Goal: Communication & Community: Share content

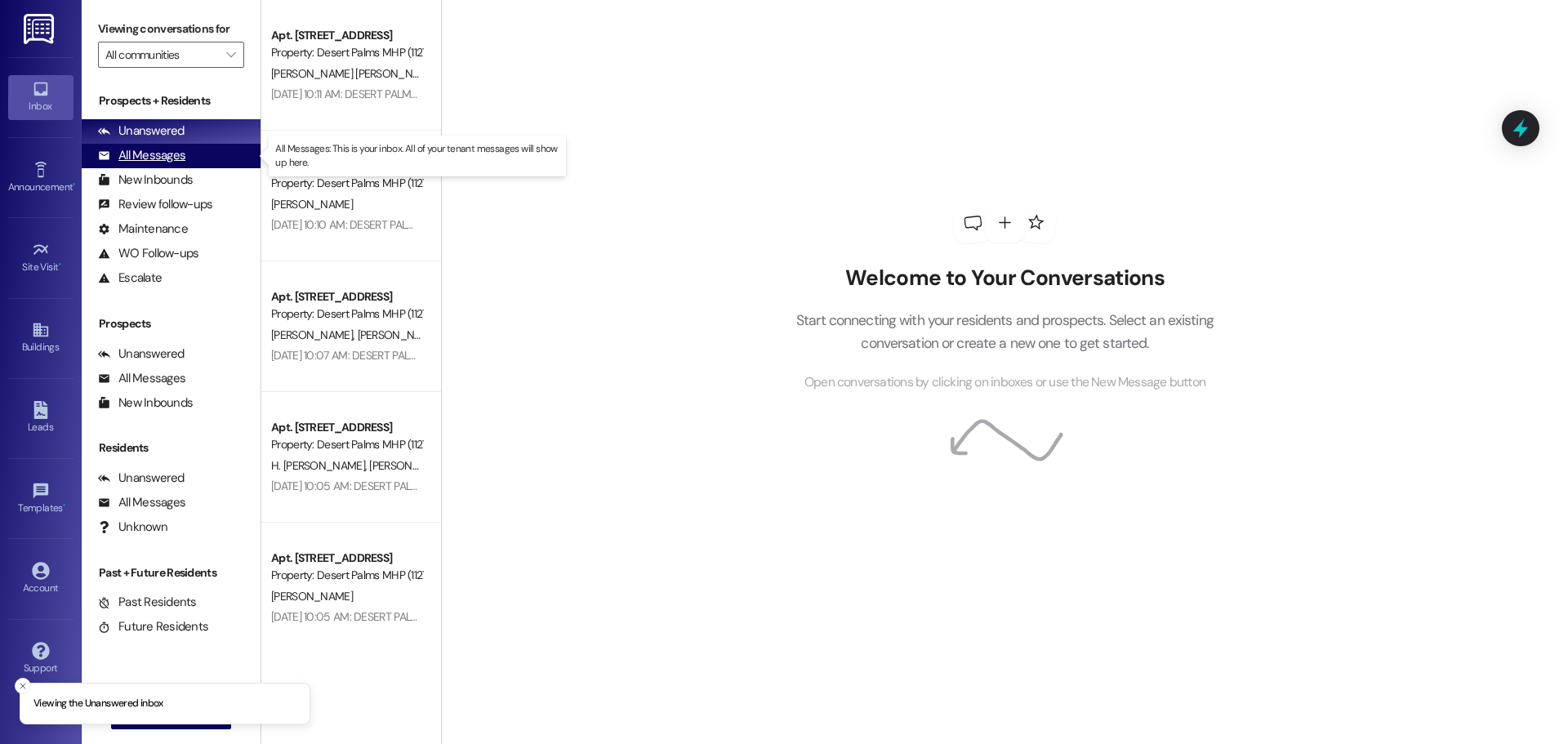
click at [117, 147] on div "All Messages" at bounding box center [142, 155] width 88 height 17
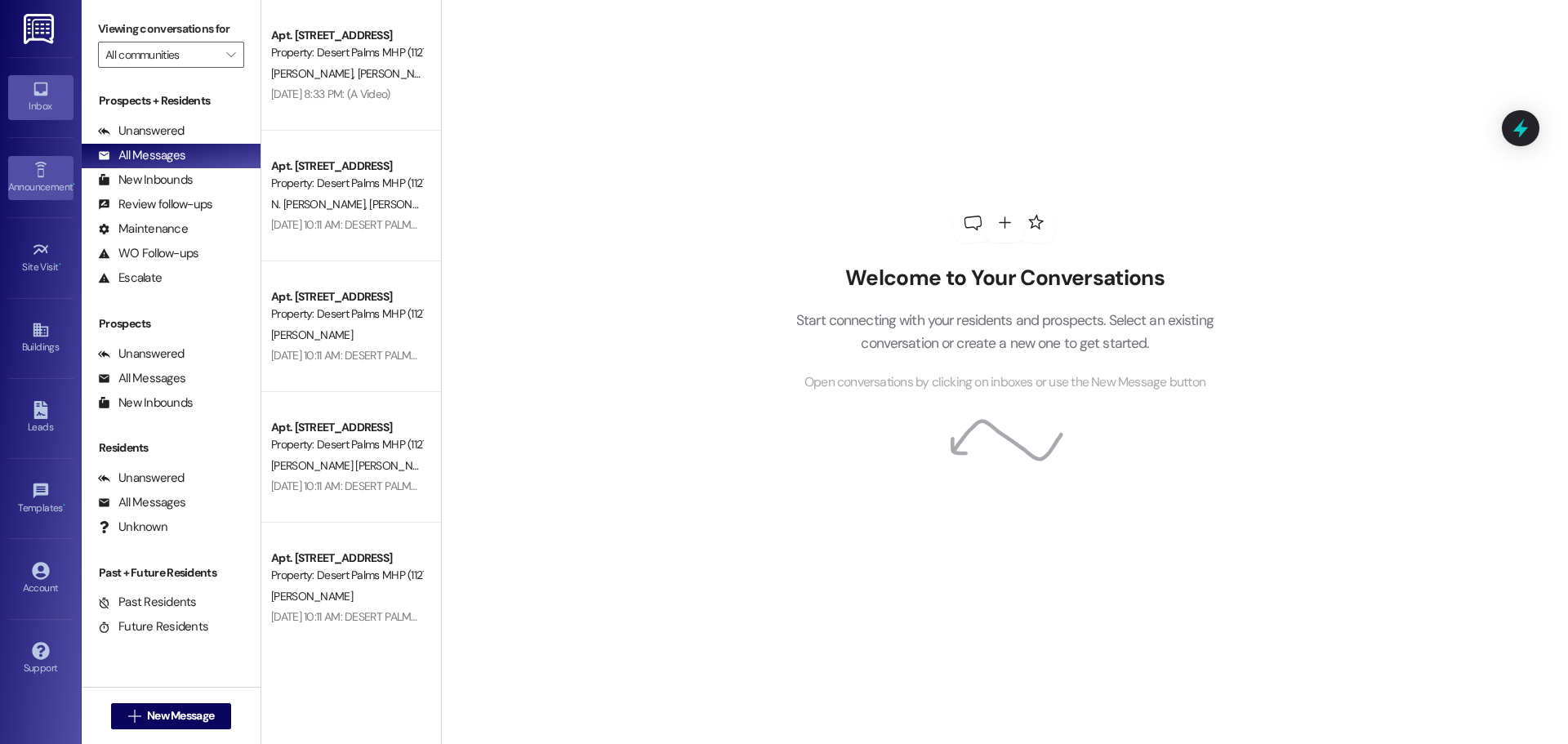
click at [41, 160] on link "Announcement •" at bounding box center [41, 177] width 65 height 44
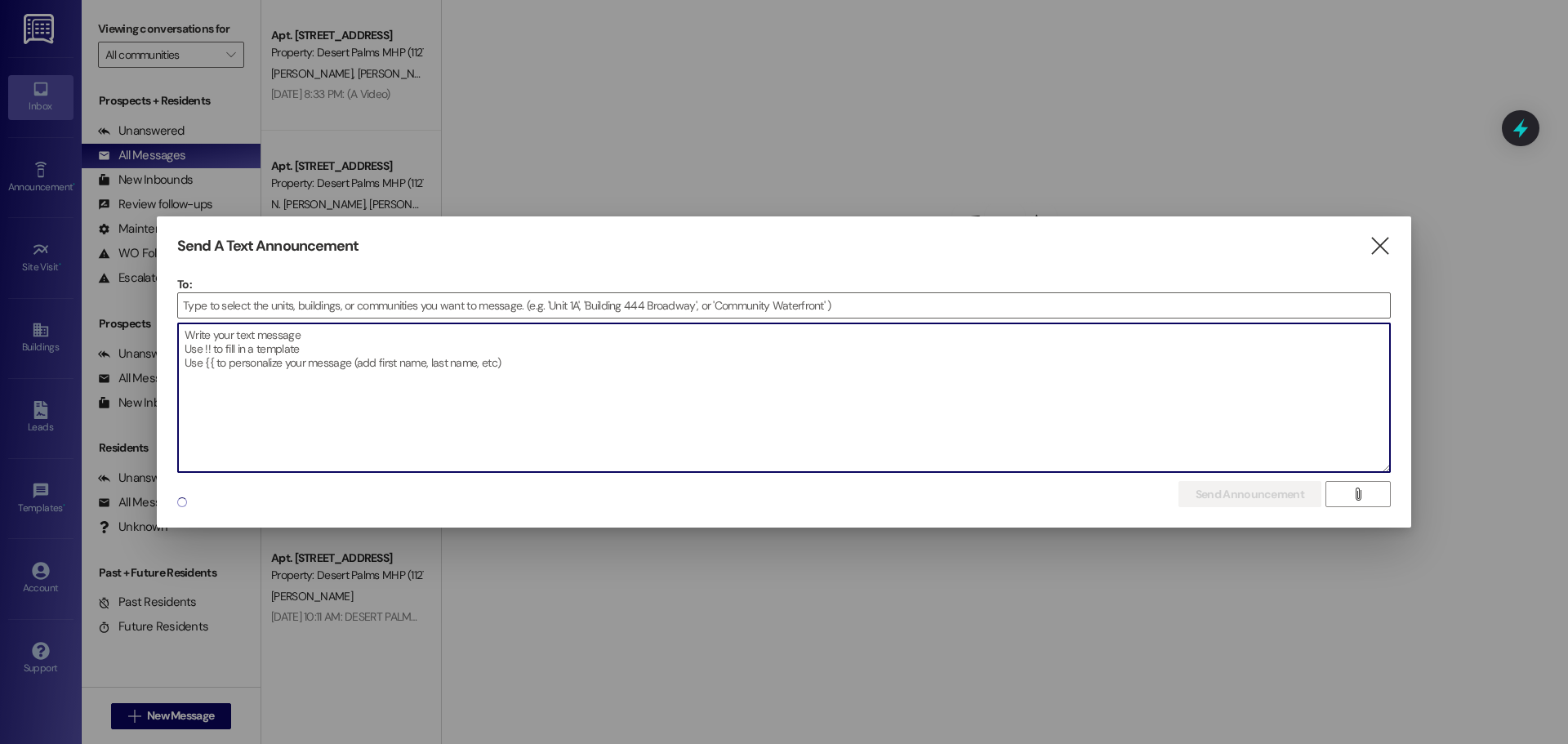
click at [552, 370] on textarea at bounding box center [784, 397] width 1212 height 148
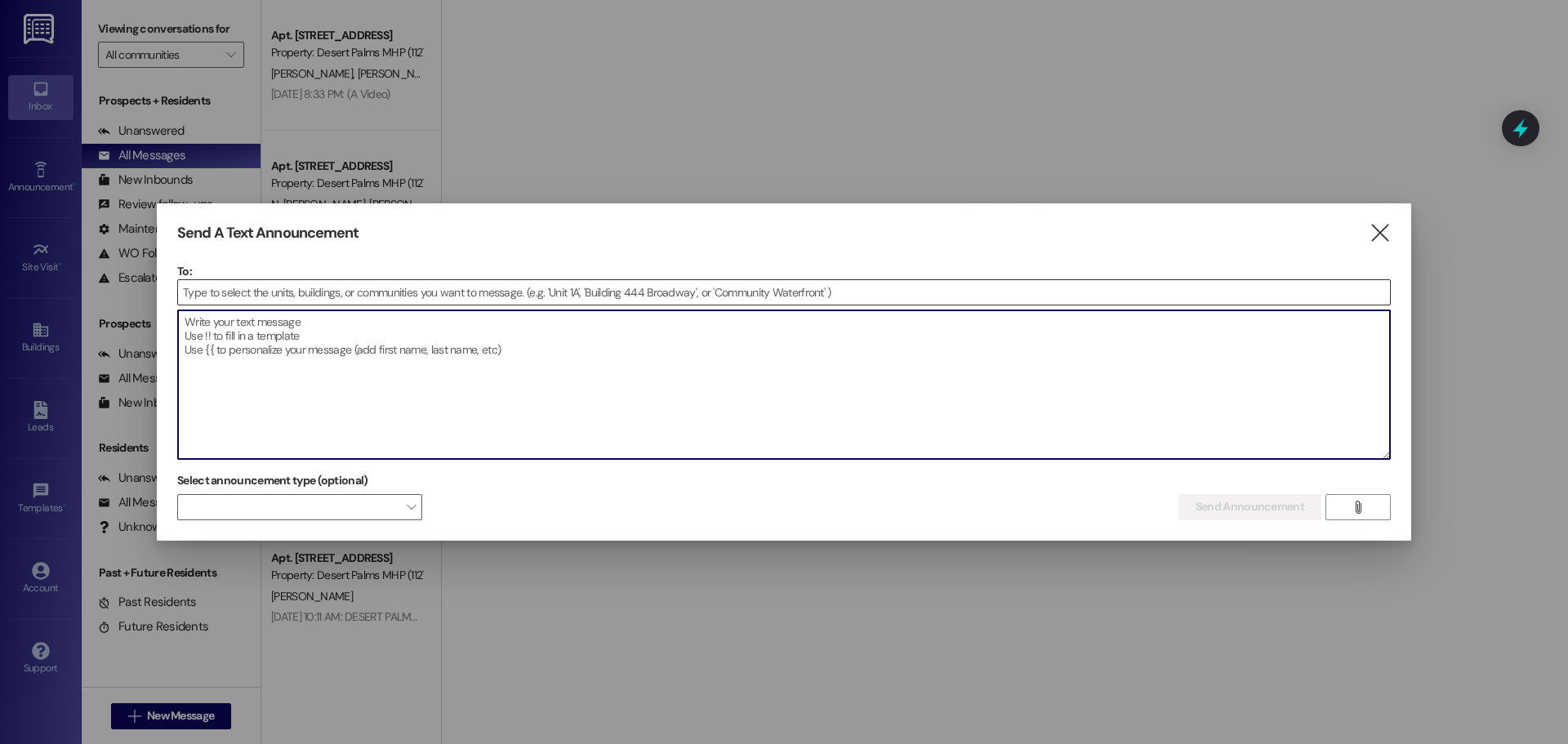
paste textarea "Atención Residentes en la Sección 500 y Desert Sky Les informamos que en 20 min…"
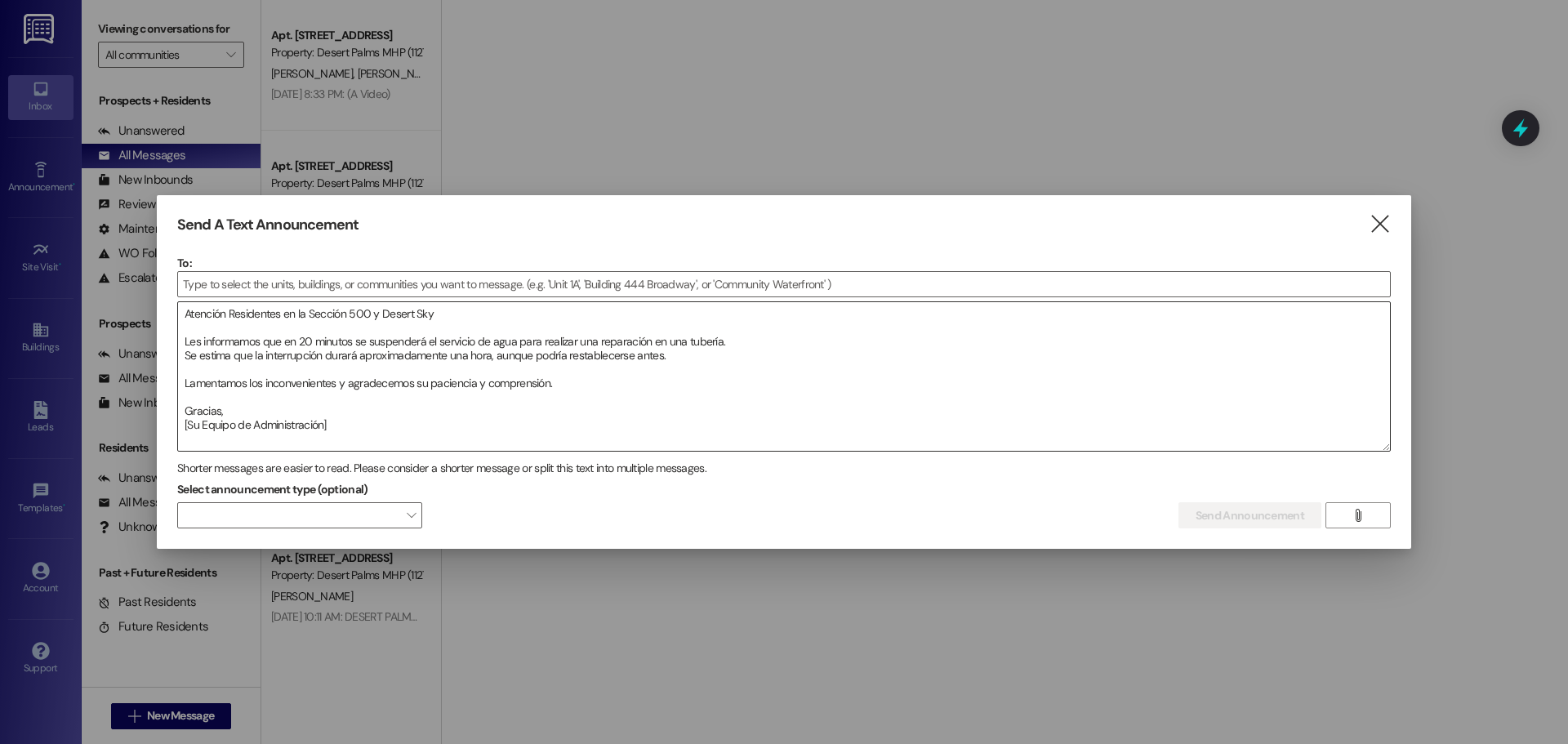
click at [181, 308] on textarea "Atención Residentes en la Sección 500 y Desert Sky Les informamos que en 20 min…" at bounding box center [784, 376] width 1212 height 148
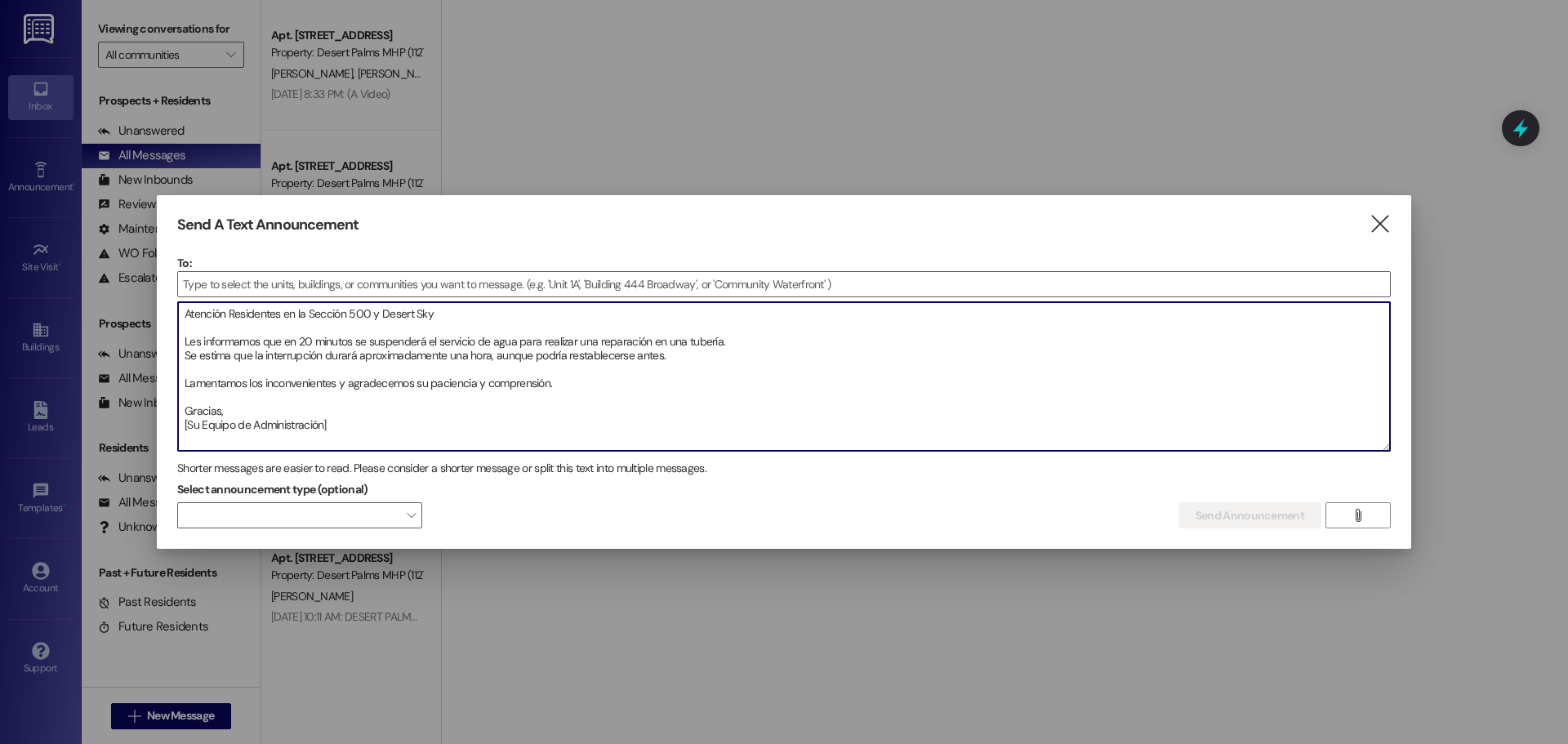
click at [187, 314] on textarea "Atención Residentes en la Sección 500 y Desert Sky Les informamos que en 20 min…" at bounding box center [784, 376] width 1212 height 148
type textarea "Atención Residentes en la Sección 500 y Desert Sky Les informamos que en 20 min…"
drag, startPoint x: 186, startPoint y: 312, endPoint x: -52, endPoint y: 15, distance: 380.6
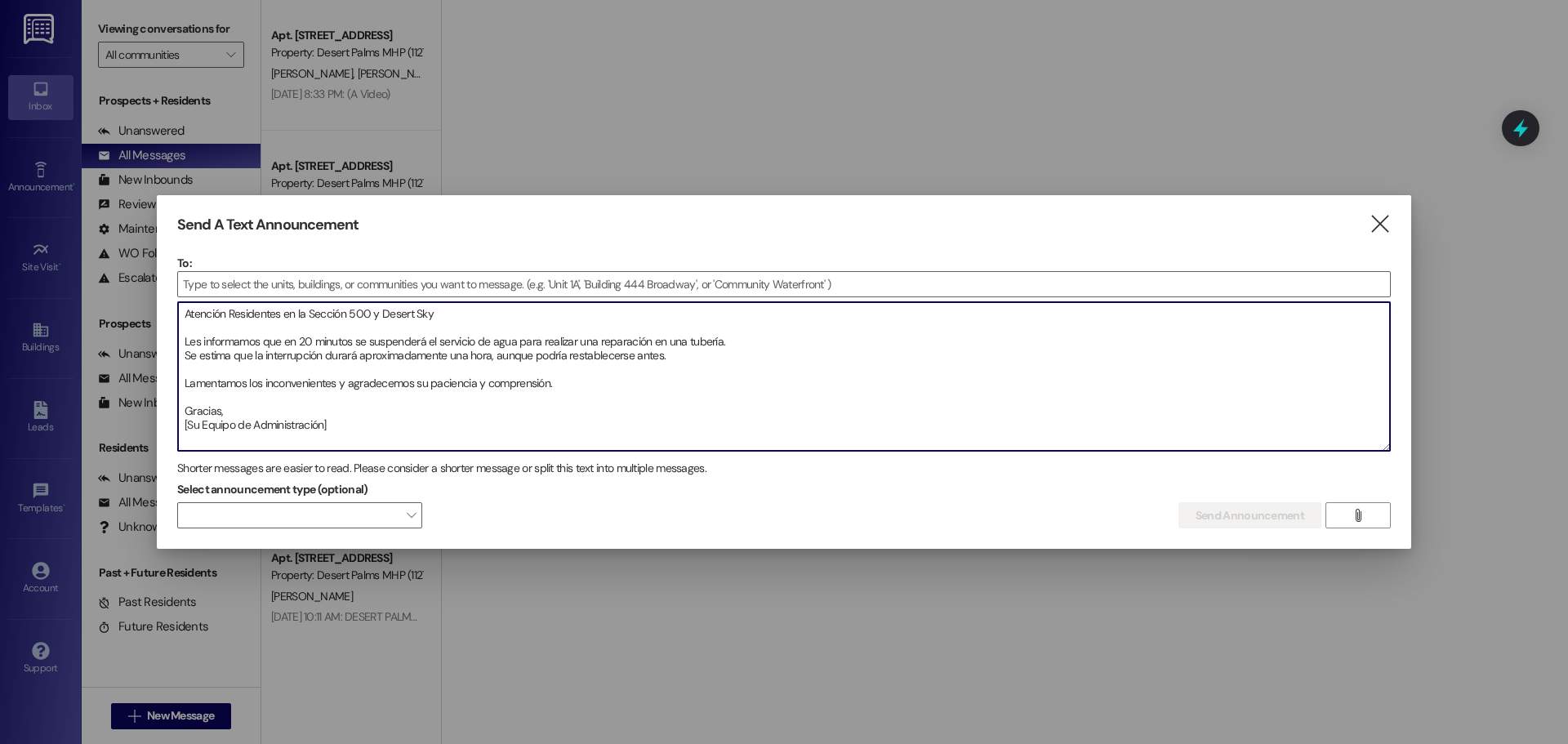
click at [0, 15] on html "Inbox Go to Inbox Announcement • Send A Text Announcement Site Visit • Go to Si…" at bounding box center [784, 372] width 1568 height 744
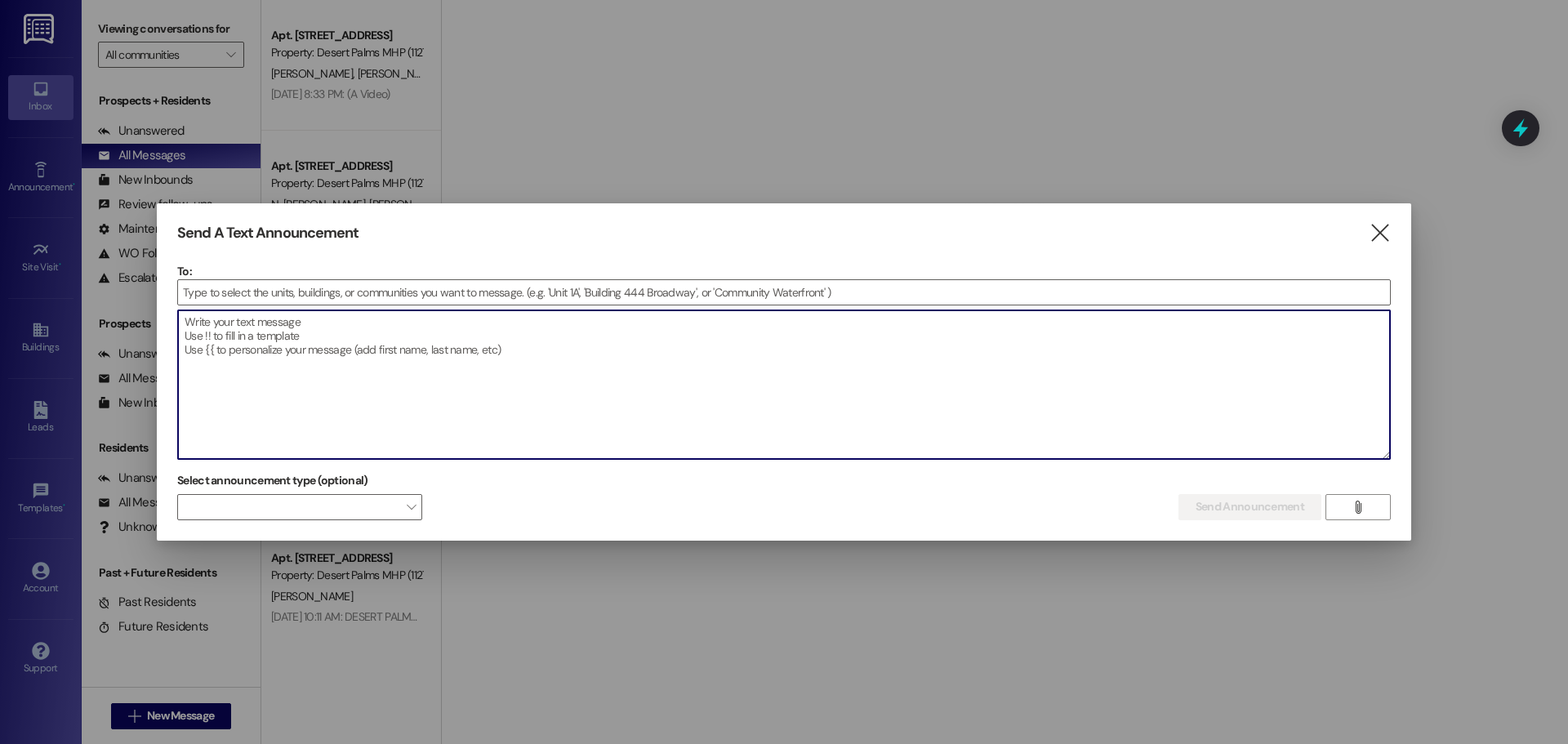
paste textarea "Attention Residents in the 500 Section & Desert Sky Please be advised that we w…"
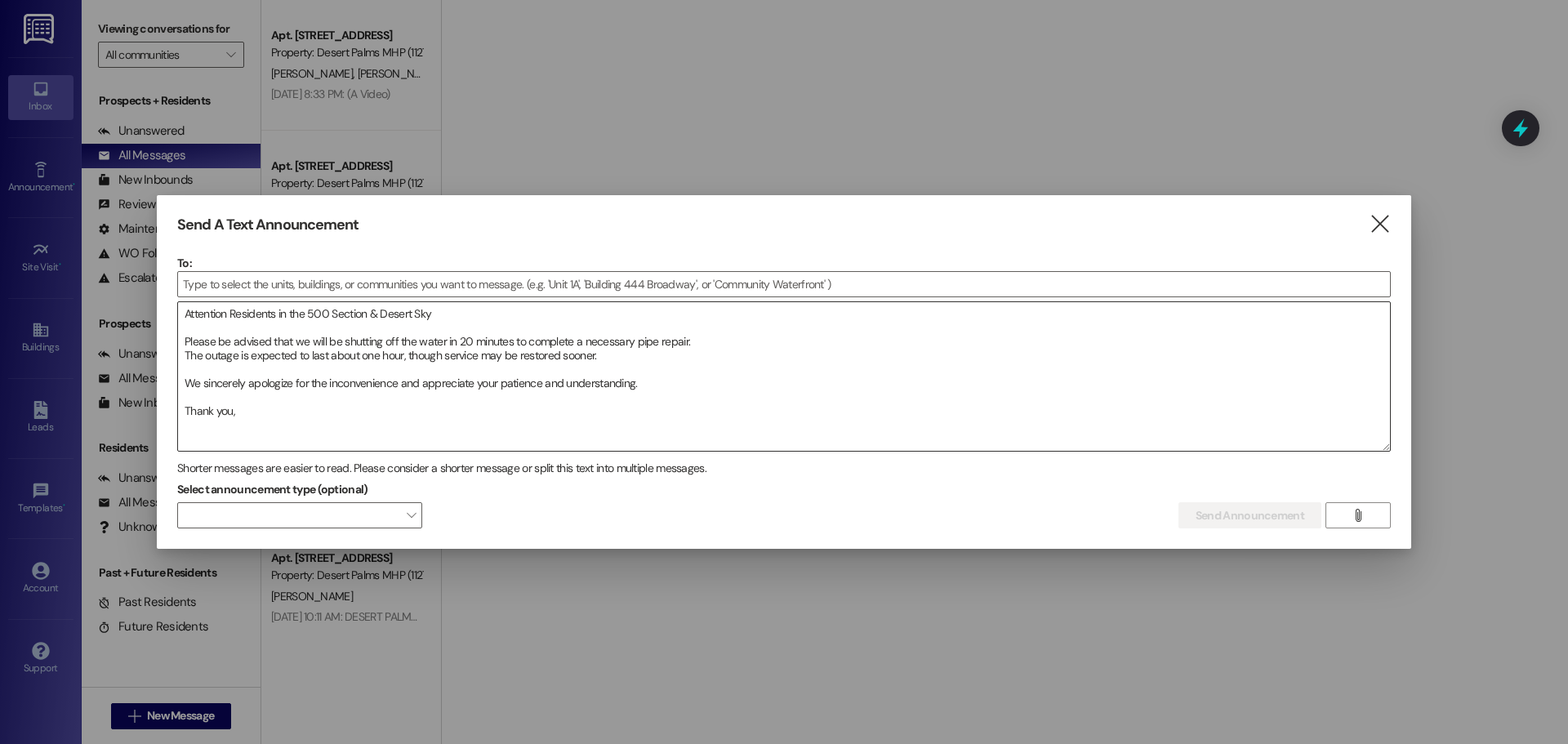
drag, startPoint x: 290, startPoint y: 414, endPoint x: 301, endPoint y: 422, distance: 13.6
click at [301, 422] on textarea "Attention Residents in the 500 Section & Desert Sky Please be advised that we w…" at bounding box center [784, 376] width 1212 height 148
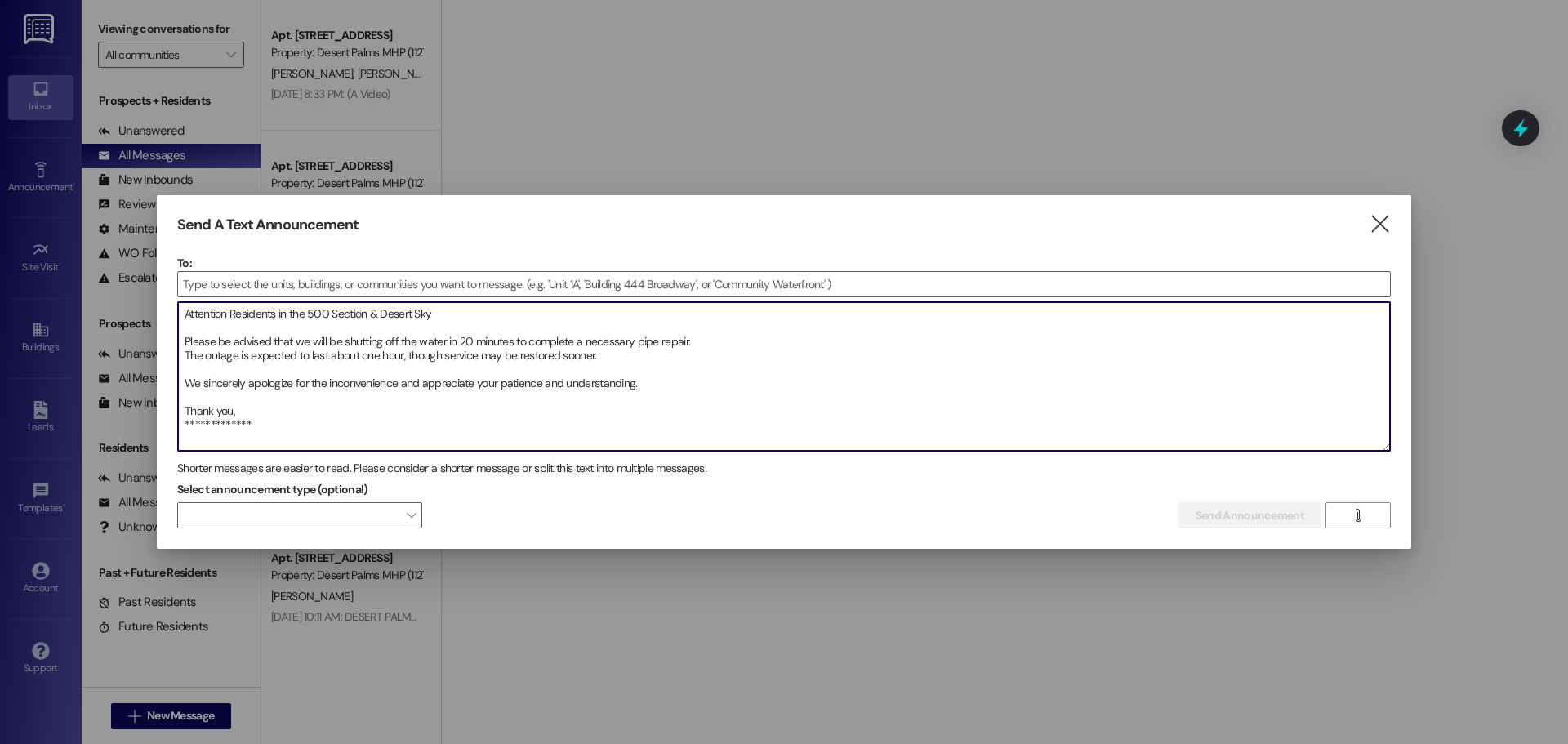
paste textarea "Atención Residentes en la Sección 500 y Desert Sky Les informamos que en 20 min…"
drag, startPoint x: 219, startPoint y: 406, endPoint x: 229, endPoint y: 406, distance: 10.0
click at [219, 406] on textarea "**********" at bounding box center [784, 376] width 1212 height 148
type textarea "**********"
click at [249, 283] on input at bounding box center [784, 284] width 1212 height 24
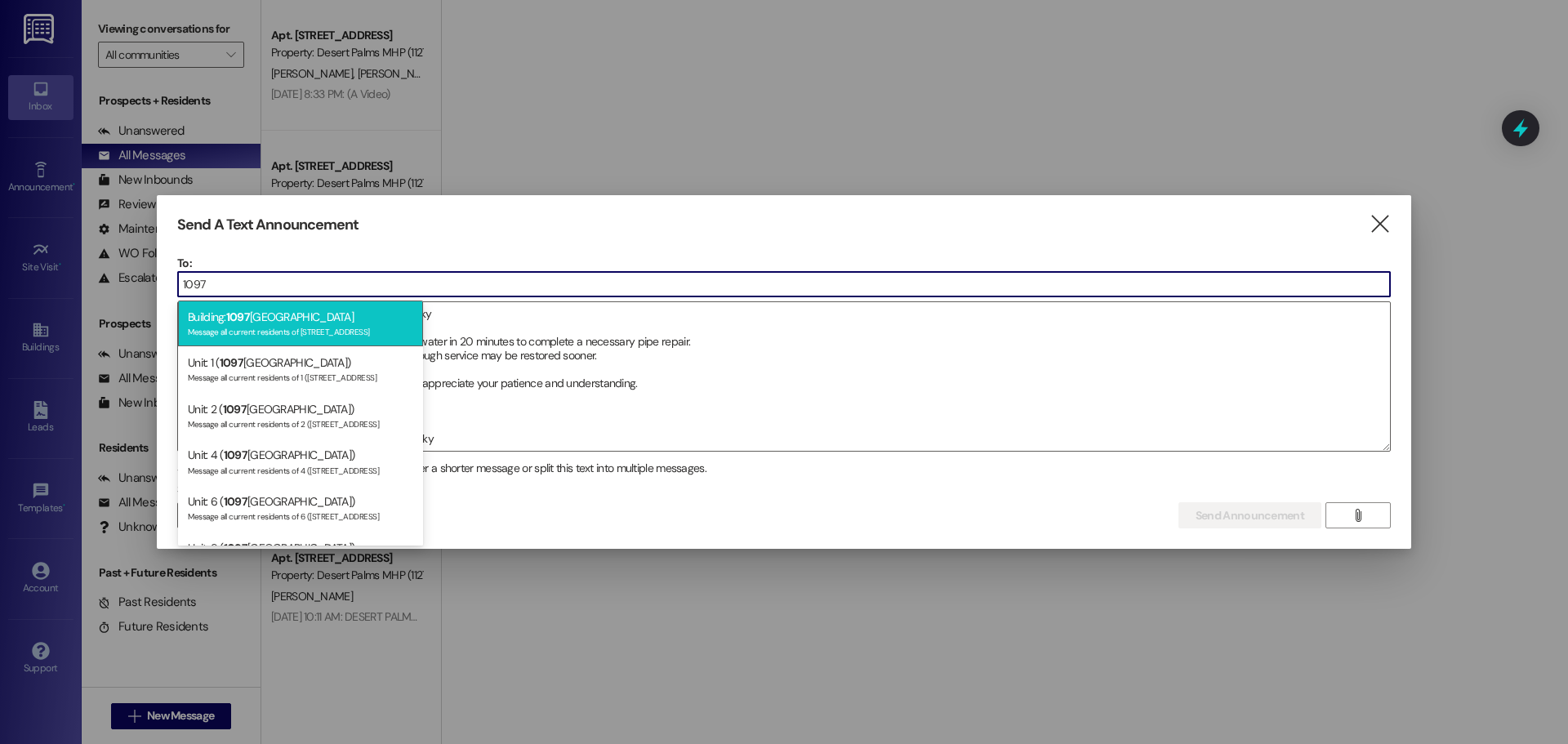
type input "1097"
click at [275, 324] on div "Message all current residents of [STREET_ADDRESS]" at bounding box center [300, 330] width 225 height 14
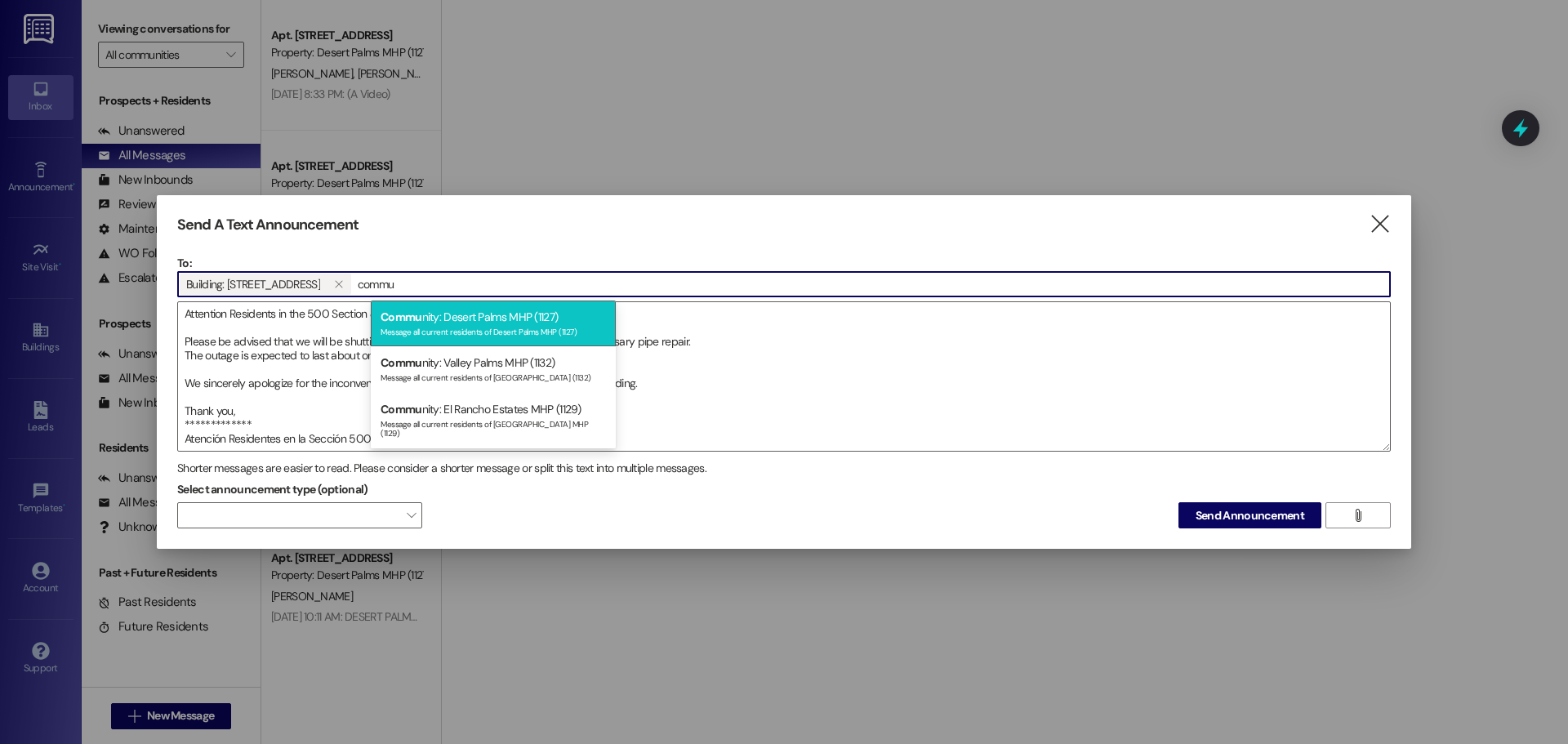
type input "commu"
click at [475, 327] on div "Message all current residents of Desert Palms MHP (1127)" at bounding box center [493, 330] width 225 height 14
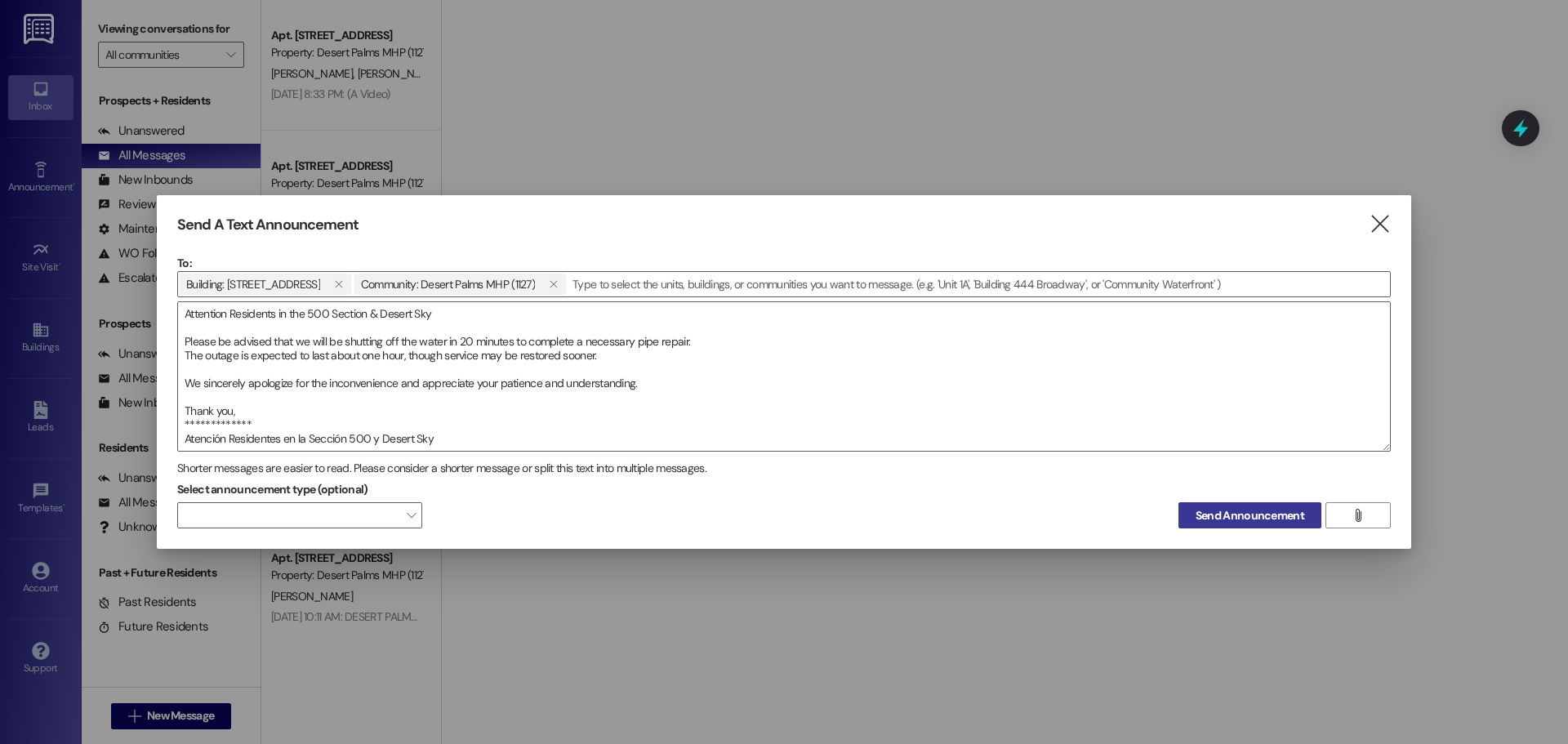
click at [1253, 513] on span "Send Announcement" at bounding box center [1250, 515] width 108 height 17
